Goal: Check status: Check status

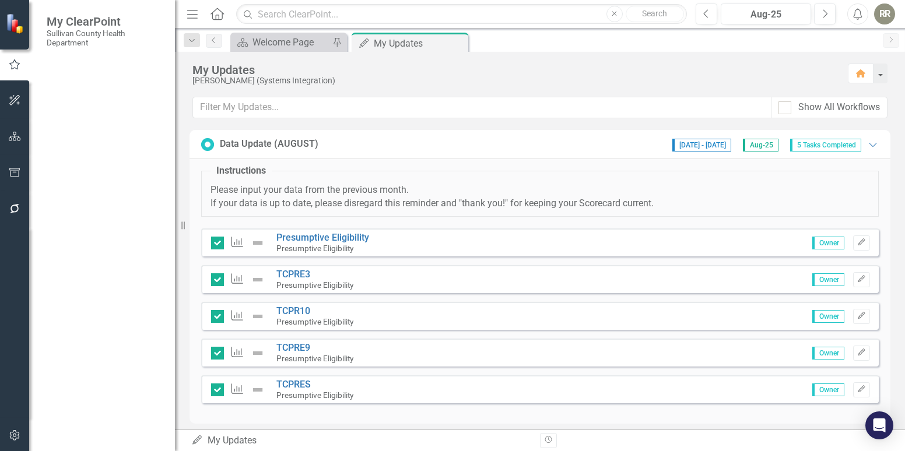
click at [83, 190] on span "I have updated our Values per our SP meeting back in [DATE]. If we have reverte…" at bounding box center [616, 189] width 1138 height 11
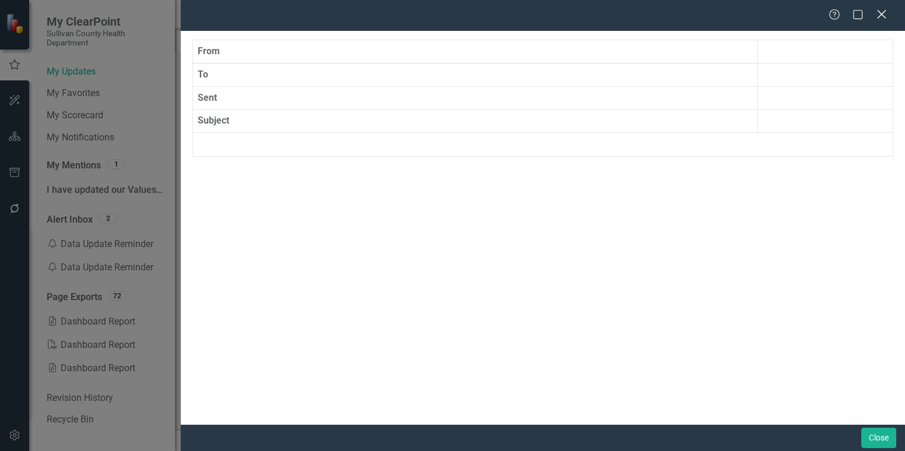
click at [879, 16] on icon "Close" at bounding box center [881, 14] width 15 height 11
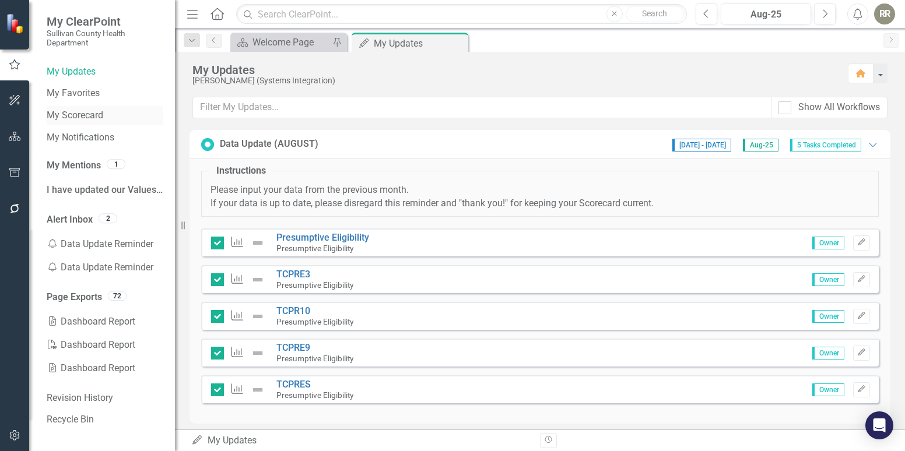
click at [95, 112] on link "My Scorecard" at bounding box center [105, 115] width 117 height 13
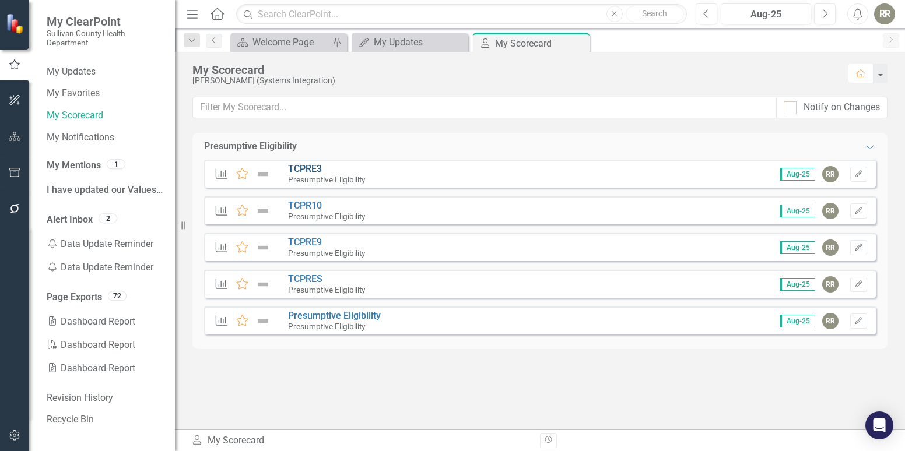
click at [301, 169] on link "TCPRE3" at bounding box center [305, 168] width 34 height 11
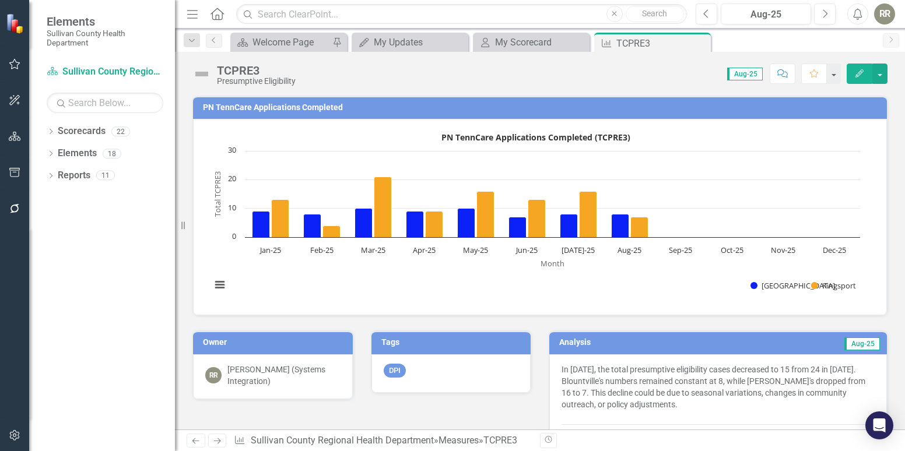
click at [746, 76] on span "Aug-25" at bounding box center [745, 74] width 36 height 13
click at [736, 76] on span "Aug-25" at bounding box center [745, 74] width 36 height 13
click at [738, 75] on span "Aug-25" at bounding box center [745, 74] width 36 height 13
click at [756, 73] on span "Aug-25" at bounding box center [745, 74] width 36 height 13
click at [740, 78] on span "Aug-25" at bounding box center [745, 74] width 36 height 13
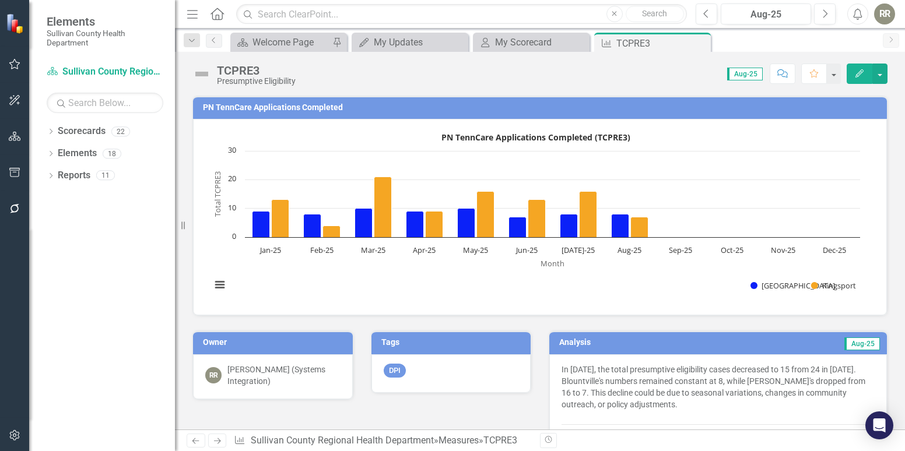
click at [740, 74] on span "Aug-25" at bounding box center [745, 74] width 36 height 13
drag, startPoint x: 740, startPoint y: 74, endPoint x: 720, endPoint y: 76, distance: 19.3
click at [720, 76] on div "Score: N/A Aug-25 Completed Comment Favorite Edit" at bounding box center [595, 74] width 586 height 20
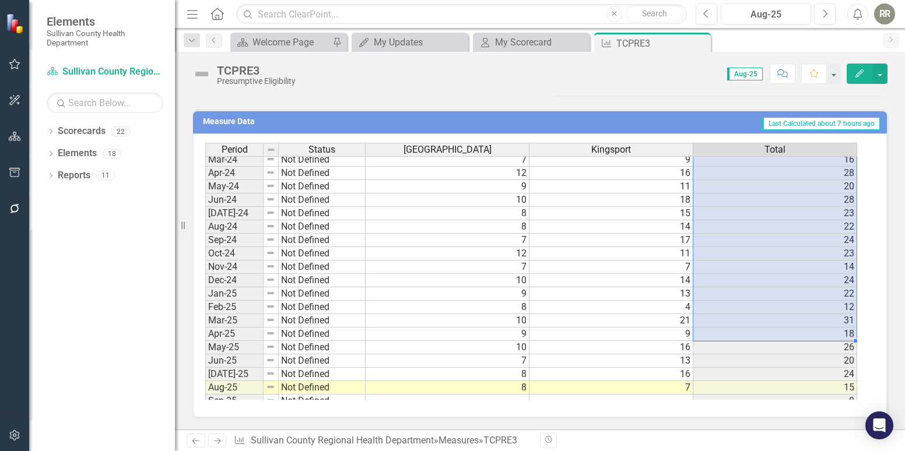
scroll to position [698, 0]
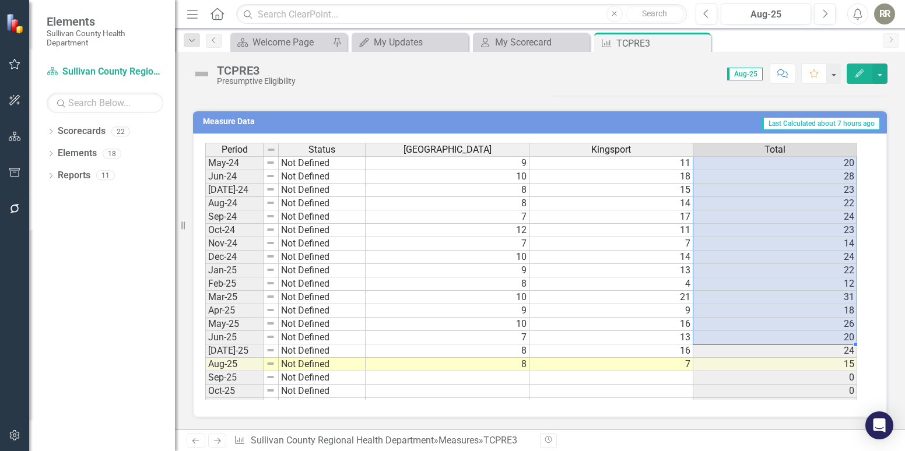
drag, startPoint x: 825, startPoint y: 204, endPoint x: 816, endPoint y: 338, distance: 134.4
click at [816, 338] on tbody "Nov-22 Not Defined 6 7 [DATE]-22 Not Defined 3 4 [DATE]-23 Not Defined 2 7 [DAT…" at bounding box center [531, 170] width 652 height 510
